Goal: Find contact information: Find contact information

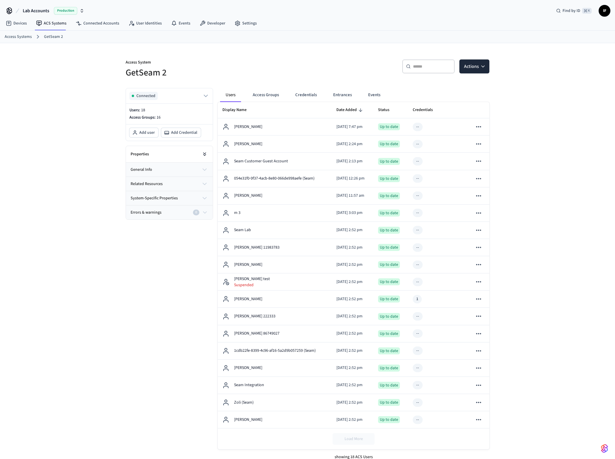
click at [206, 150] on button at bounding box center [205, 154] width 12 height 12
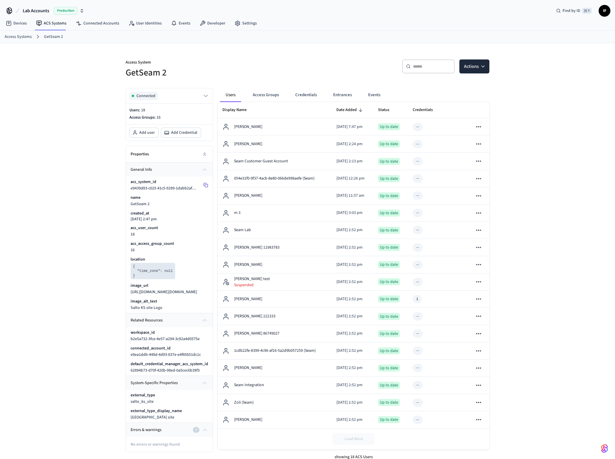
click at [205, 185] on icon at bounding box center [205, 185] width 5 height 5
click at [81, 8] on icon "button" at bounding box center [82, 10] width 5 height 5
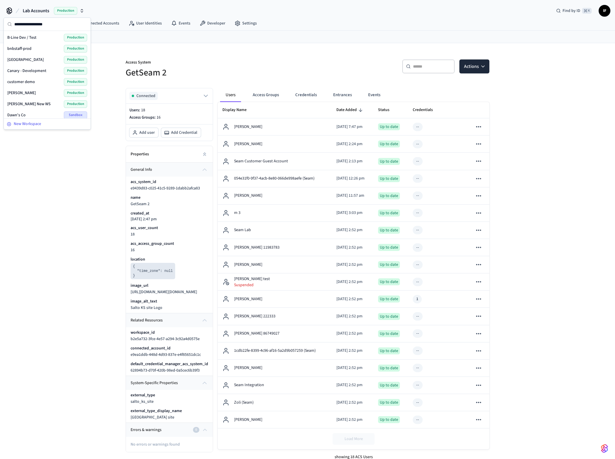
click at [27, 120] on button "New Workspace" at bounding box center [47, 124] width 86 height 10
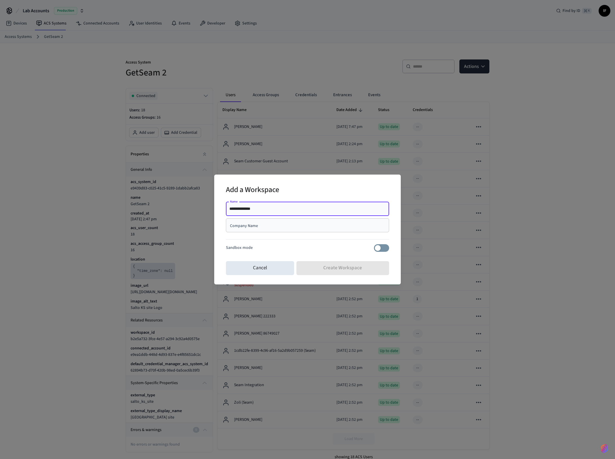
type input "**********"
click at [298, 222] on div "Company Name" at bounding box center [307, 225] width 163 height 14
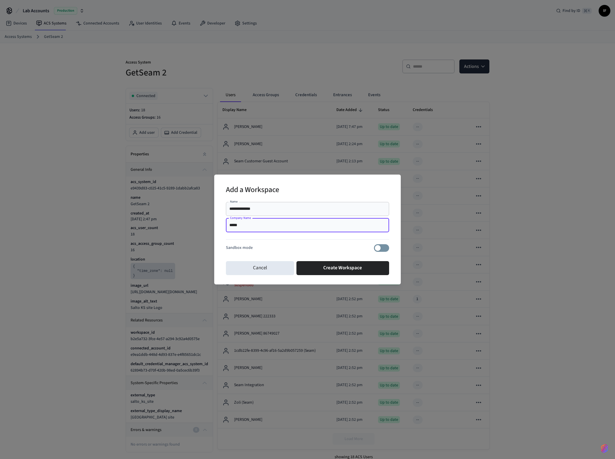
type input "*****"
click at [329, 261] on div "Cancel Create Workspace" at bounding box center [307, 268] width 163 height 19
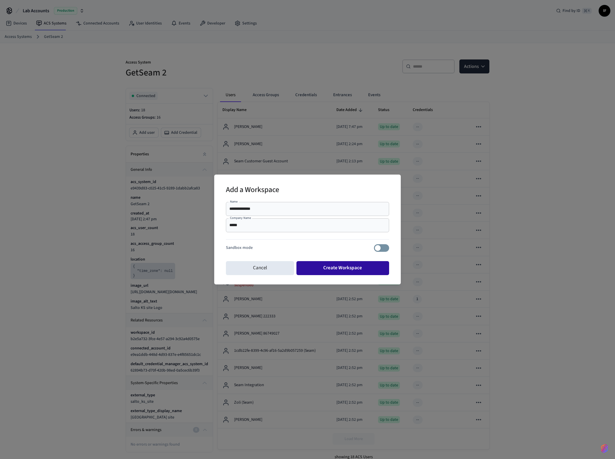
click at [333, 265] on button "Create Workspace" at bounding box center [342, 268] width 93 height 14
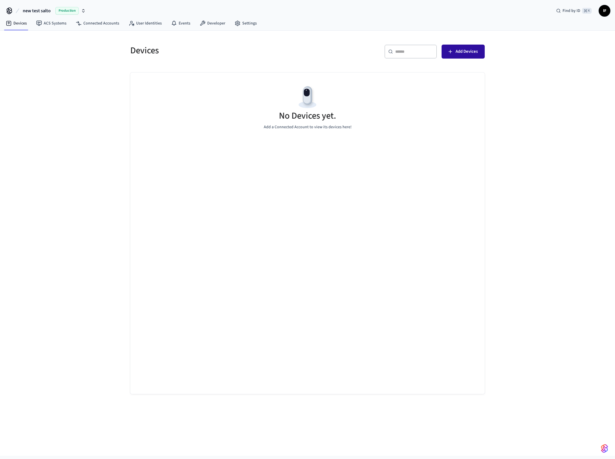
click at [446, 51] on button "Add Devices" at bounding box center [463, 52] width 43 height 14
click at [65, 21] on link "ACS Systems" at bounding box center [51, 23] width 40 height 10
click at [457, 53] on span "New Access System" at bounding box center [460, 52] width 36 height 8
click at [290, 203] on div "No Access Systems Try adding an Access System" at bounding box center [307, 233] width 354 height 321
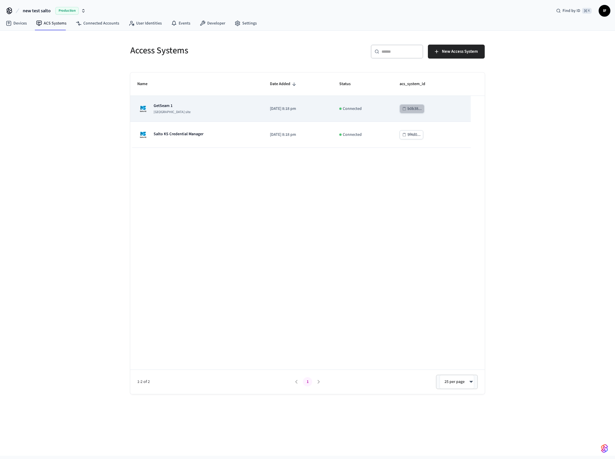
click at [421, 110] on div "b0b38..." at bounding box center [414, 108] width 14 height 7
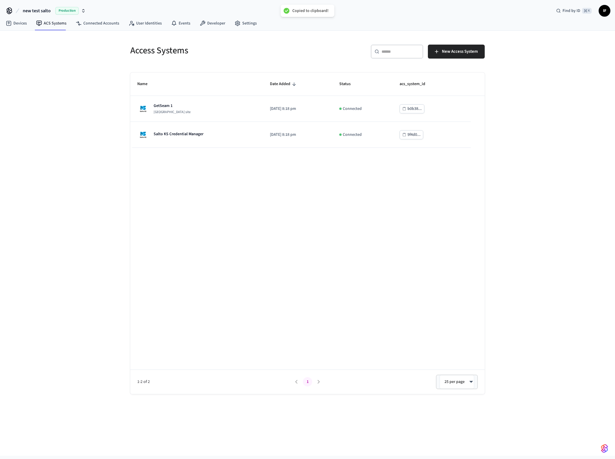
click at [93, 173] on div "Access Systems ​ ​ New Access System Name Date Added Status acs_system_id GetSe…" at bounding box center [307, 243] width 615 height 425
click at [84, 9] on icon "button" at bounding box center [83, 10] width 5 height 5
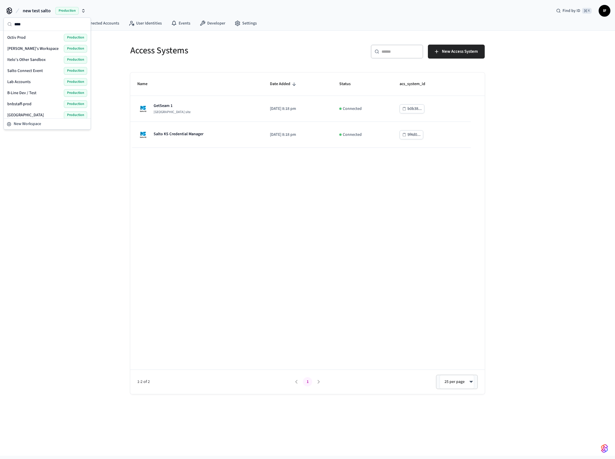
type input "****"
click at [43, 35] on div "Octiv Prod Production" at bounding box center [47, 38] width 80 height 8
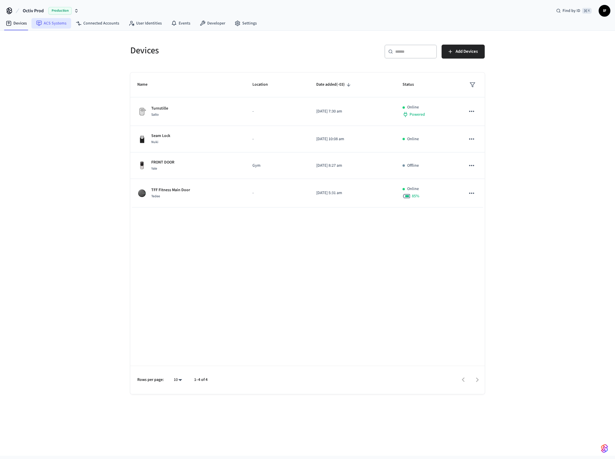
click at [66, 24] on link "ACS Systems" at bounding box center [51, 23] width 40 height 10
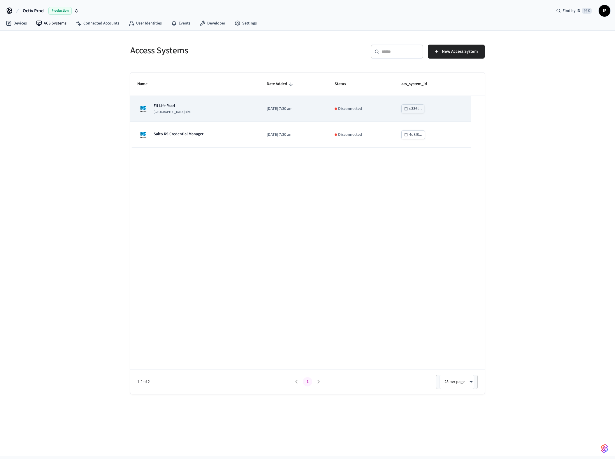
click at [198, 108] on div "Fit Life Paarl Salto KS site" at bounding box center [194, 109] width 115 height 12
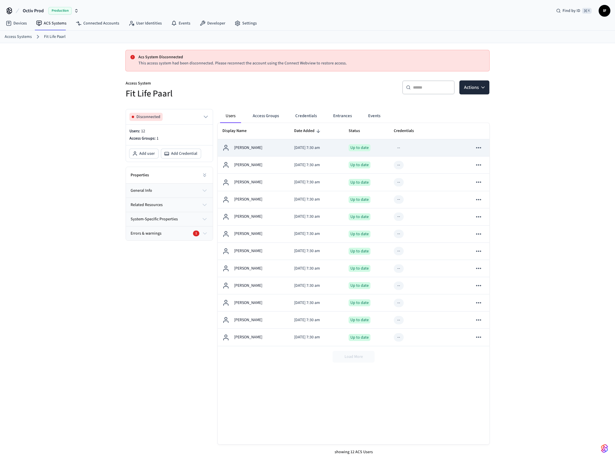
click at [455, 148] on td "sticky table" at bounding box center [455, 147] width 25 height 17
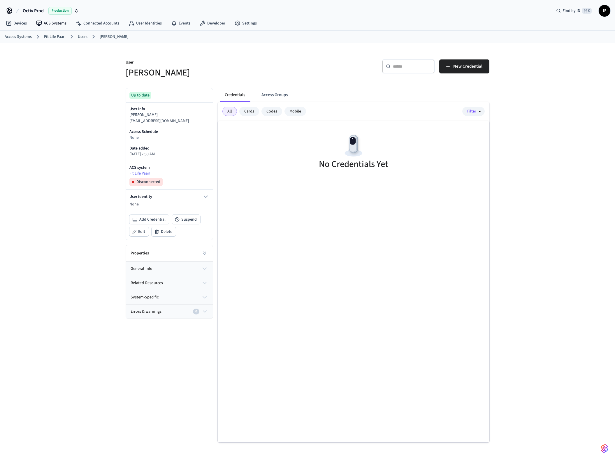
click at [169, 124] on p "betsroux+46e96728-d7a1-46f7-97e2-7be600a748fe@gmail.com" at bounding box center [169, 121] width 80 height 6
click at [164, 124] on p "betsroux+46e96728-d7a1-46f7-97e2-7be600a748fe@gmail.com" at bounding box center [169, 121] width 80 height 6
drag, startPoint x: 178, startPoint y: 127, endPoint x: 129, endPoint y: 126, distance: 49.0
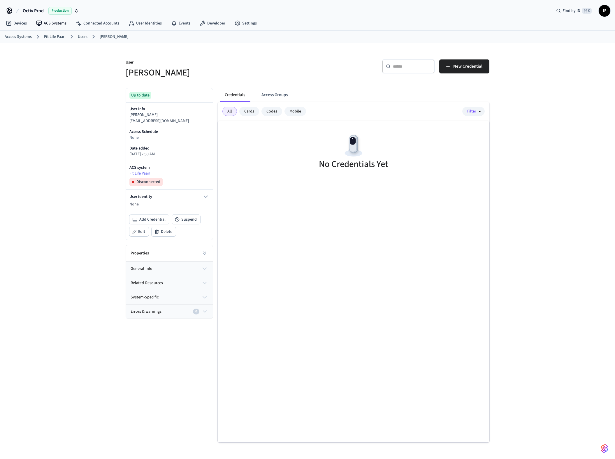
click at [129, 126] on div "User Info Betty Roux betsroux+46e96728-d7a1-46f7-97e2-7be600a748fe@gmail.com Ac…" at bounding box center [169, 132] width 87 height 58
copy p "7be600a748fe@gmail.com"
